Goal: Information Seeking & Learning: Find specific fact

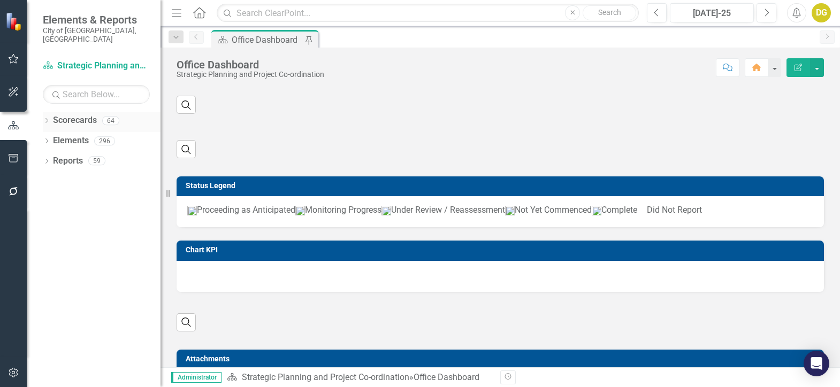
click at [45, 119] on icon "Dropdown" at bounding box center [46, 122] width 7 height 6
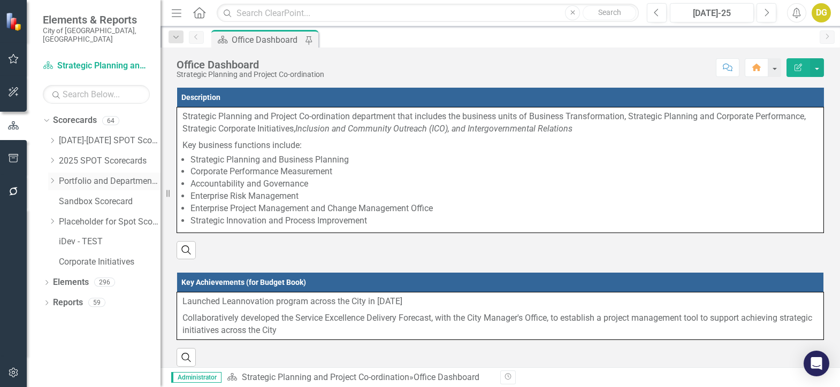
click at [48, 178] on icon "Dropdown" at bounding box center [52, 181] width 8 height 6
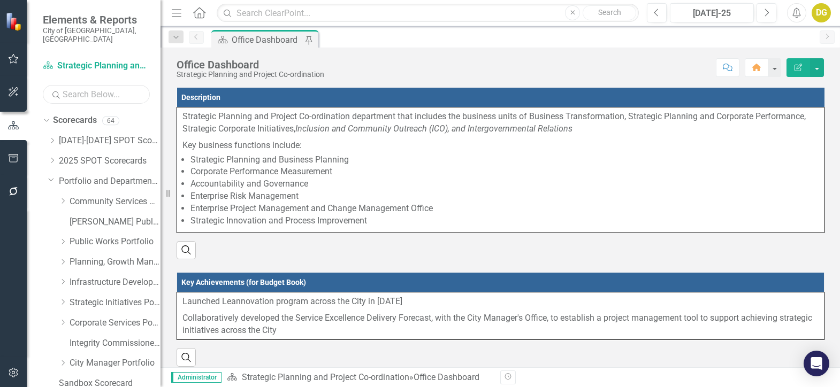
click at [73, 85] on input "text" at bounding box center [96, 94] width 107 height 19
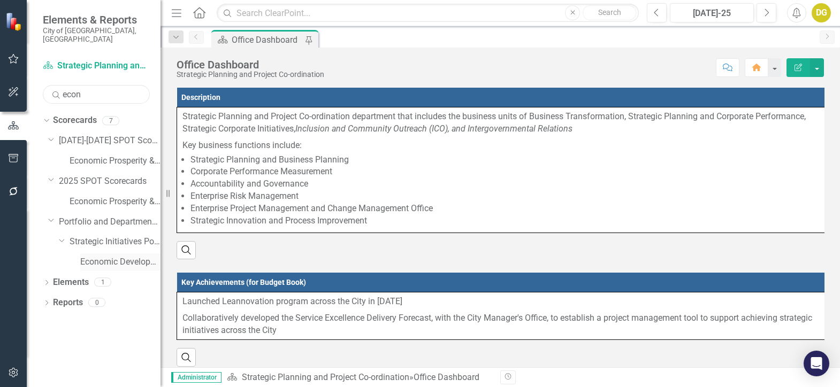
type input "econ"
click at [123, 256] on link "Economic Development" at bounding box center [120, 262] width 80 height 12
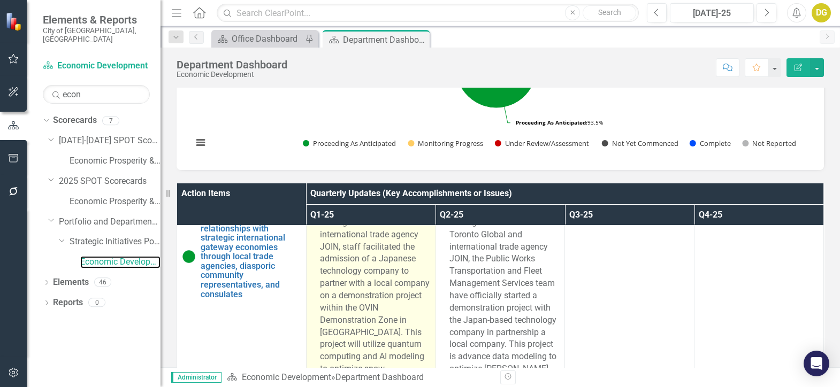
scroll to position [3277, 0]
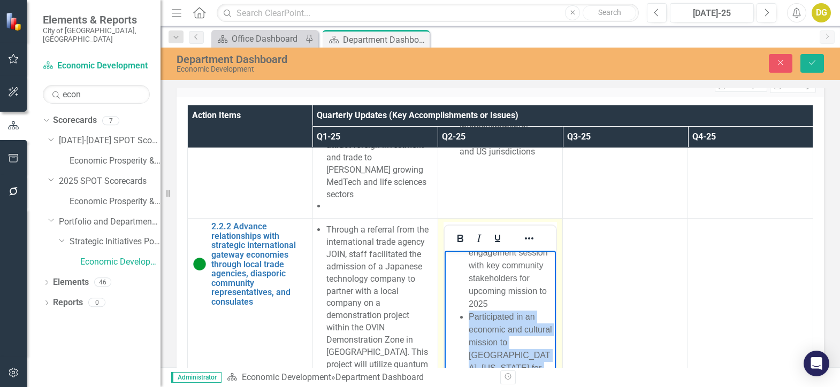
scroll to position [504, 0]
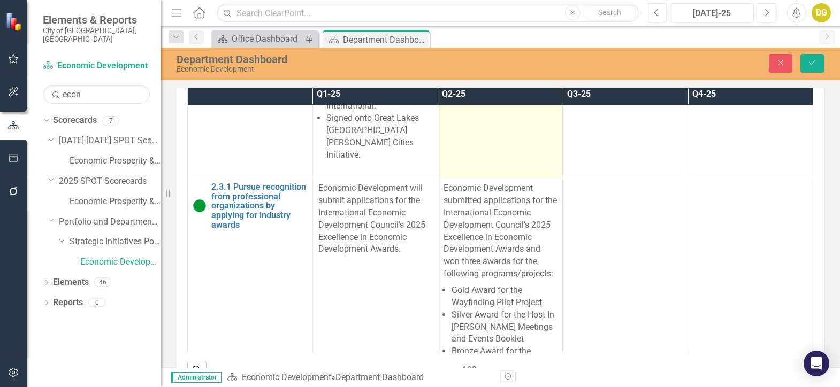
drag, startPoint x: 466, startPoint y: -66, endPoint x: 474, endPoint y: 295, distance: 361.7
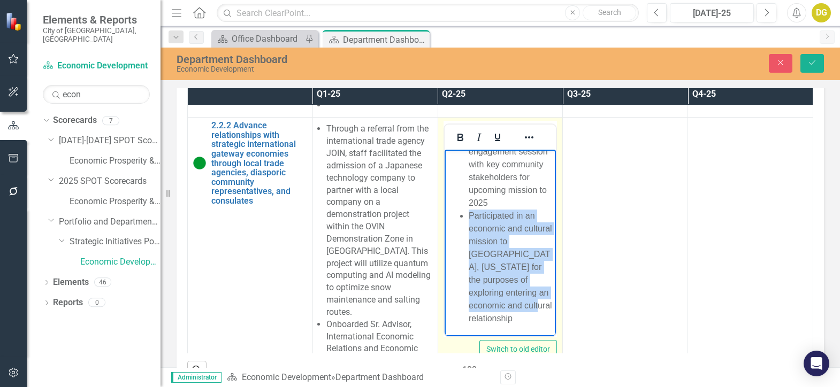
scroll to position [286, 0]
click at [467, 275] on ul "Through a referral from the Toronto Global and international trade agency JOIN,…" at bounding box center [500, 100] width 106 height 449
click at [466, 270] on ul "Through a referral from the Toronto Global and international trade agency JOIN,…" at bounding box center [500, 100] width 106 height 449
click at [477, 271] on span "Participated in an economic and cultural mission to [GEOGRAPHIC_DATA], [US_STAT…" at bounding box center [509, 267] width 83 height 112
drag, startPoint x: 468, startPoint y: 268, endPoint x: 514, endPoint y: 321, distance: 69.8
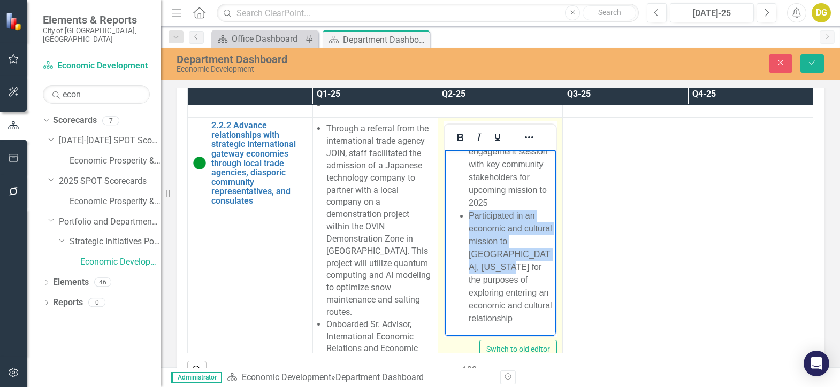
click at [514, 321] on span "Participated in an economic and cultural mission to [GEOGRAPHIC_DATA], [US_STAT…" at bounding box center [509, 267] width 83 height 112
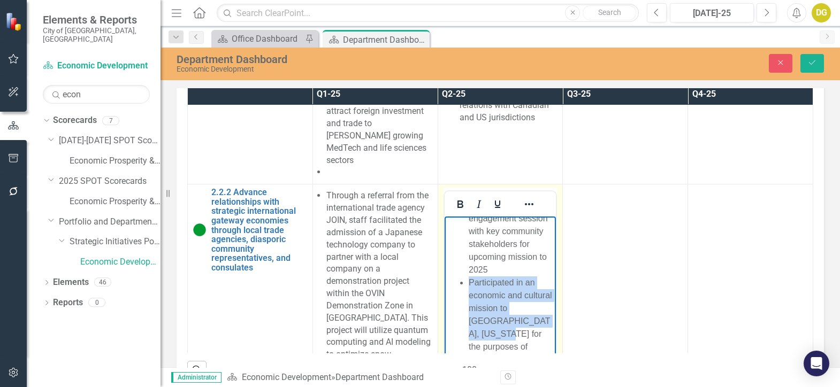
scroll to position [334, 0]
click at [493, 298] on span "Participated in an economic and cultural mission to [GEOGRAPHIC_DATA], [US_STAT…" at bounding box center [509, 334] width 83 height 112
drag, startPoint x: 469, startPoint y: 287, endPoint x: 519, endPoint y: 388, distance: 112.9
click at [519, 387] on li "Participated in an economic and cultural mission to [GEOGRAPHIC_DATA], [US_STAT…" at bounding box center [510, 335] width 85 height 116
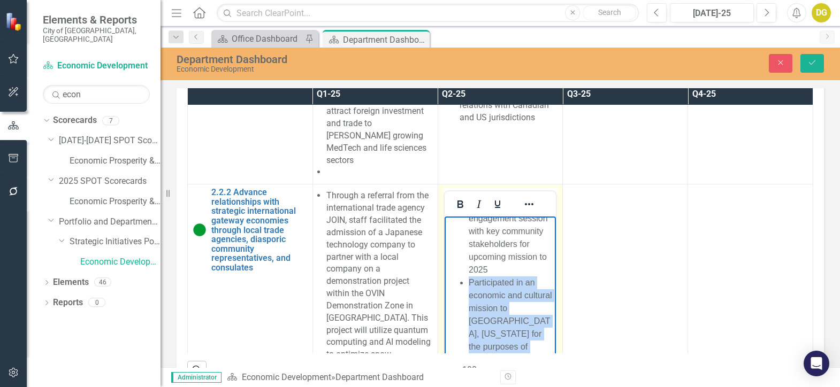
copy span "Participated in an economic and cultural mission to [GEOGRAPHIC_DATA], [US_STAT…"
